Goal: Information Seeking & Learning: Learn about a topic

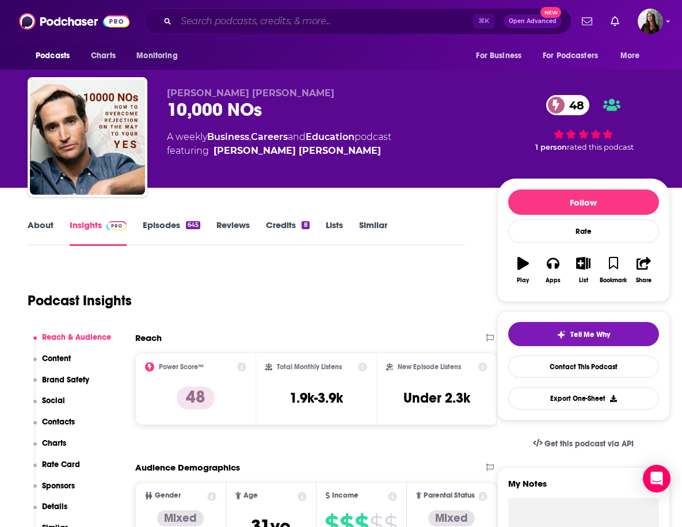
click at [266, 21] on input "Search podcasts, credits, & more..." at bounding box center [324, 21] width 297 height 18
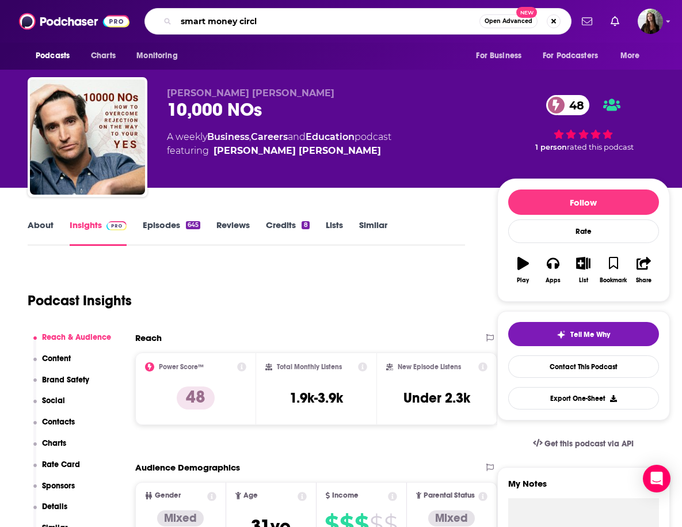
type input "smart money circle"
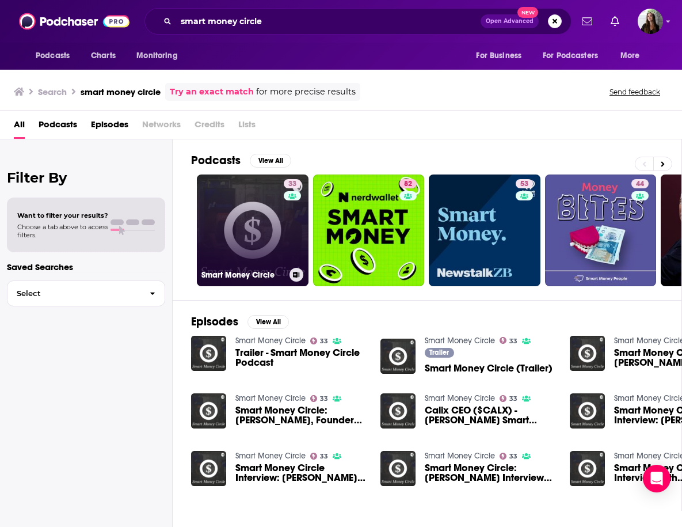
click at [236, 224] on link "33 Smart Money Circle" at bounding box center [253, 230] width 112 height 112
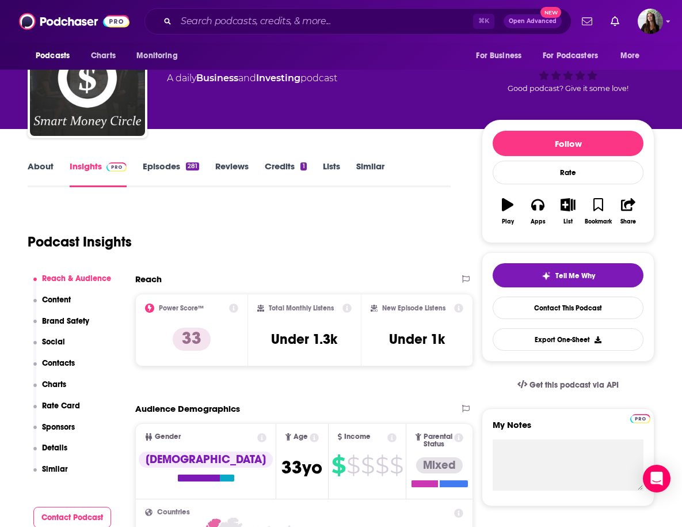
scroll to position [54, 0]
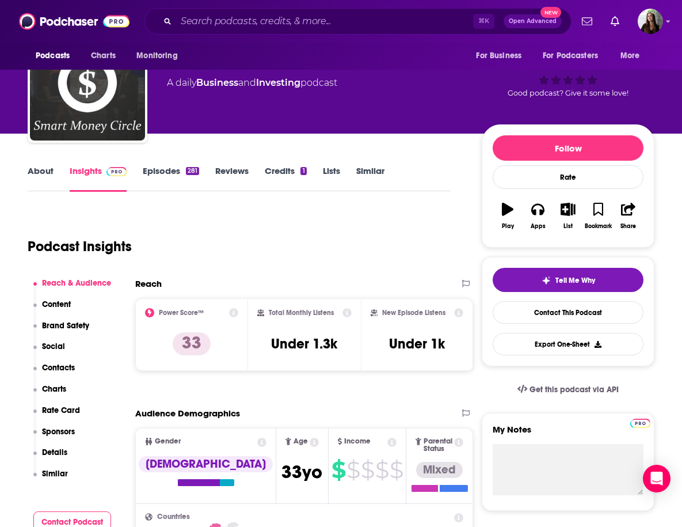
click at [153, 168] on link "Episodes 281" at bounding box center [171, 178] width 56 height 26
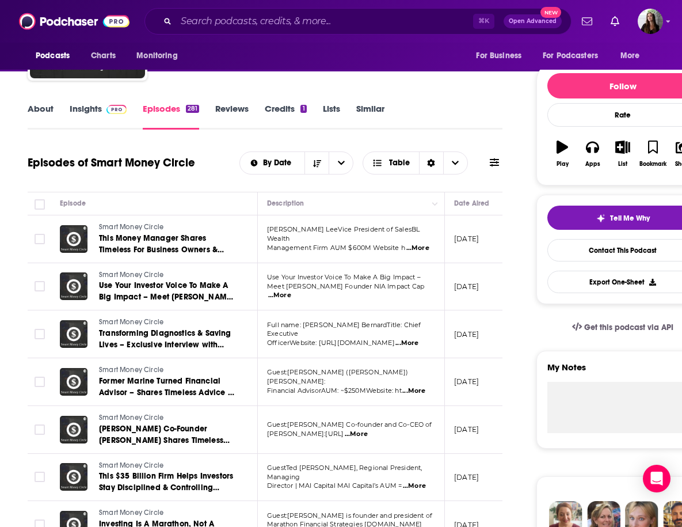
scroll to position [117, 0]
